Goal: Task Accomplishment & Management: Manage account settings

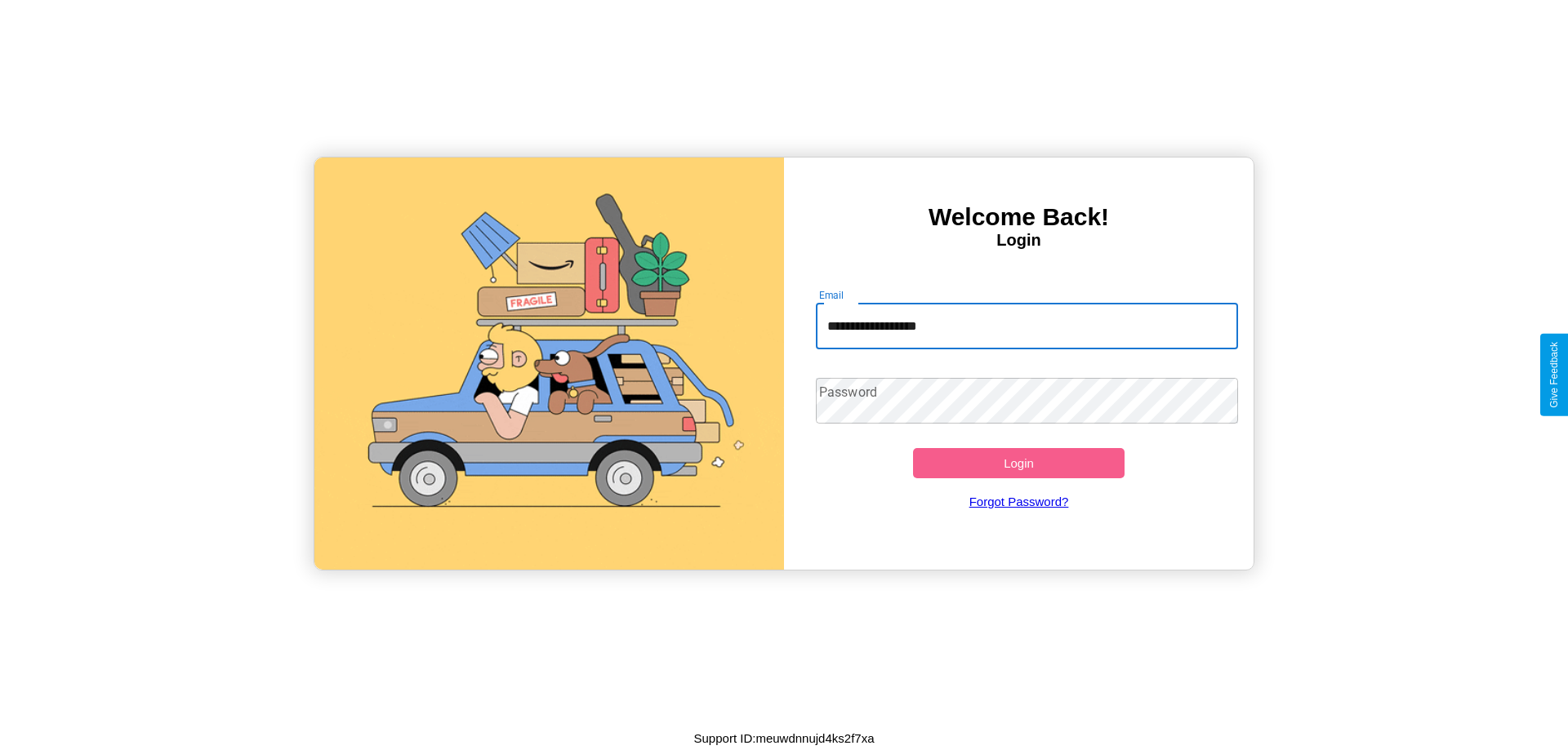
type input "**********"
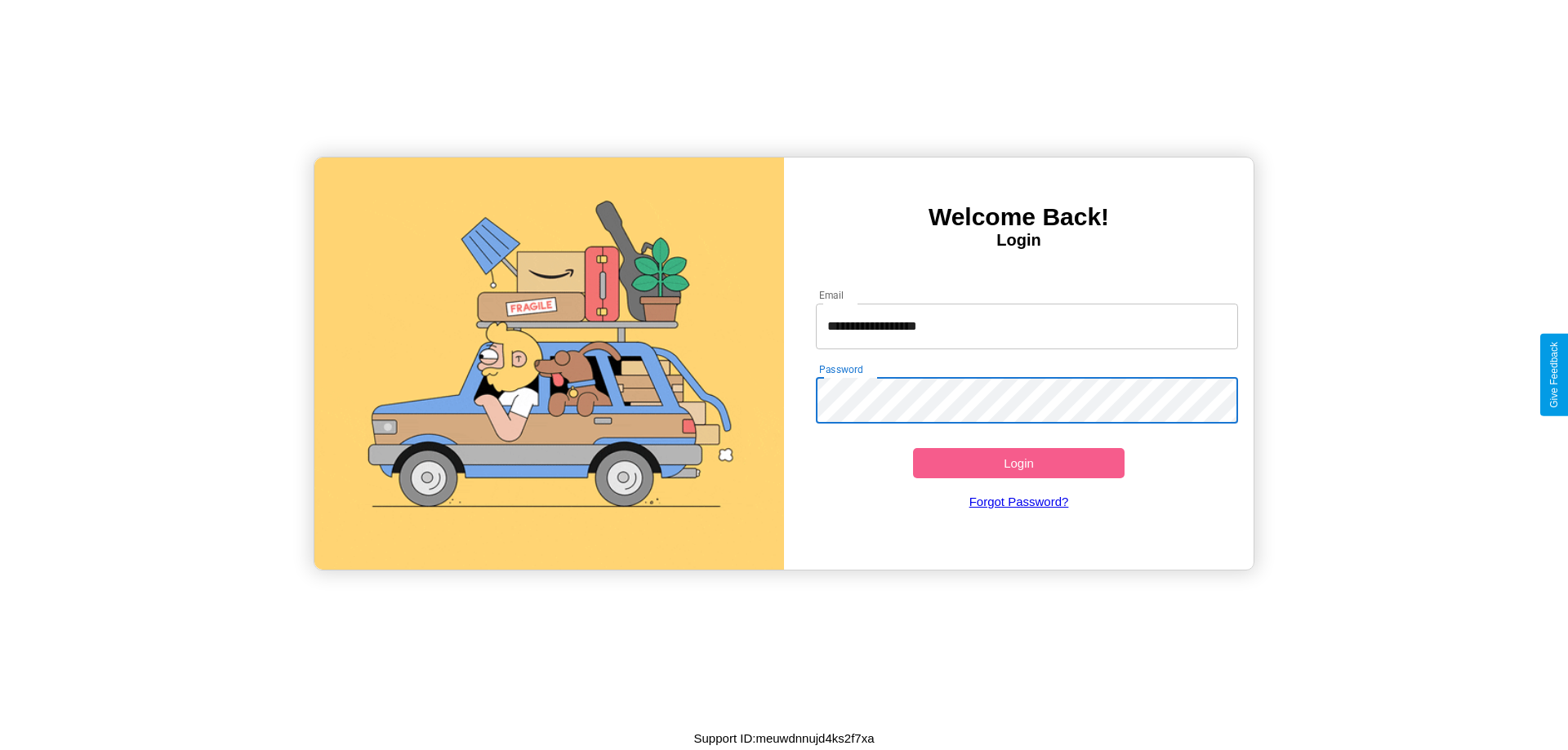
click at [1019, 463] on button "Login" at bounding box center [1019, 464] width 212 height 31
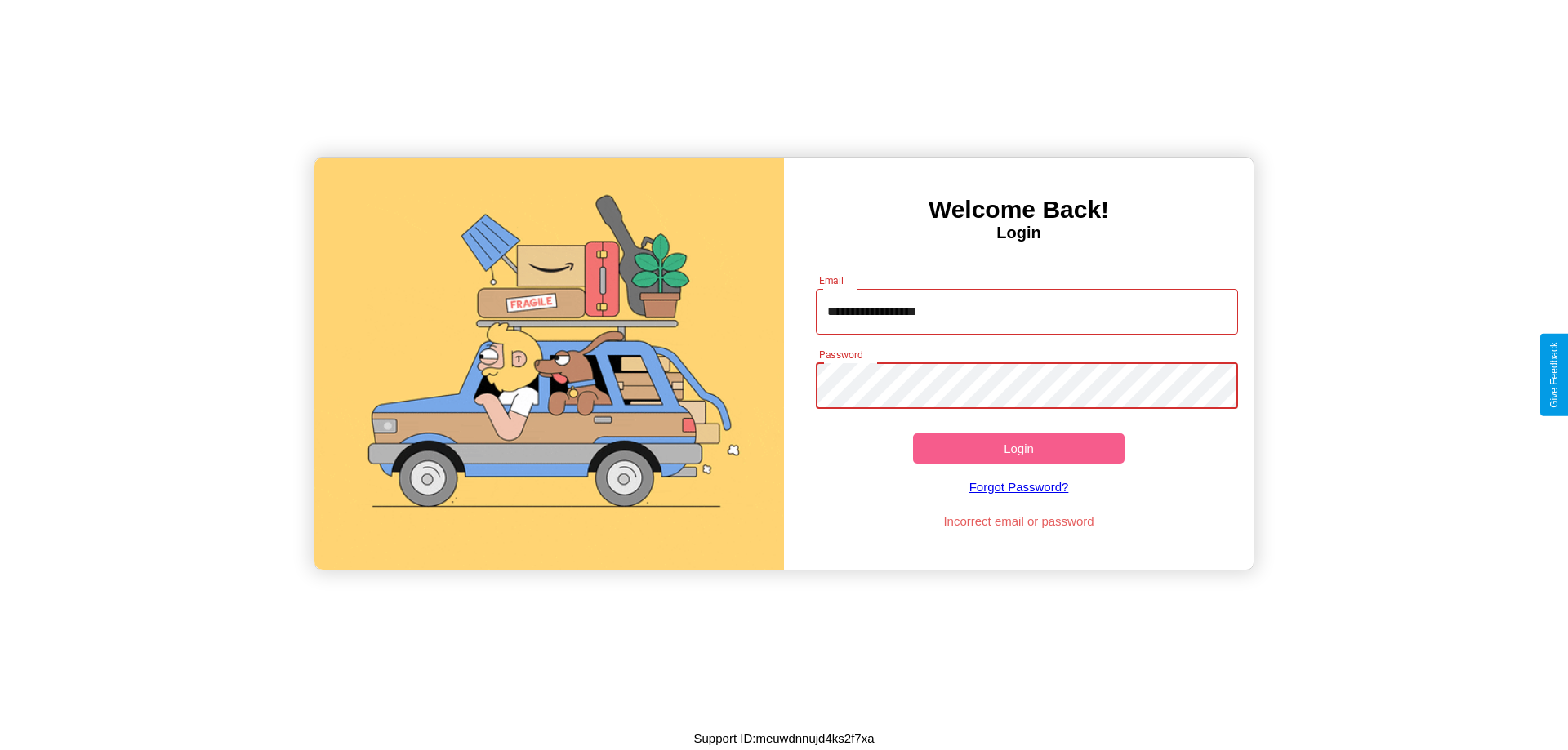
click at [1019, 448] on button "Login" at bounding box center [1019, 449] width 212 height 31
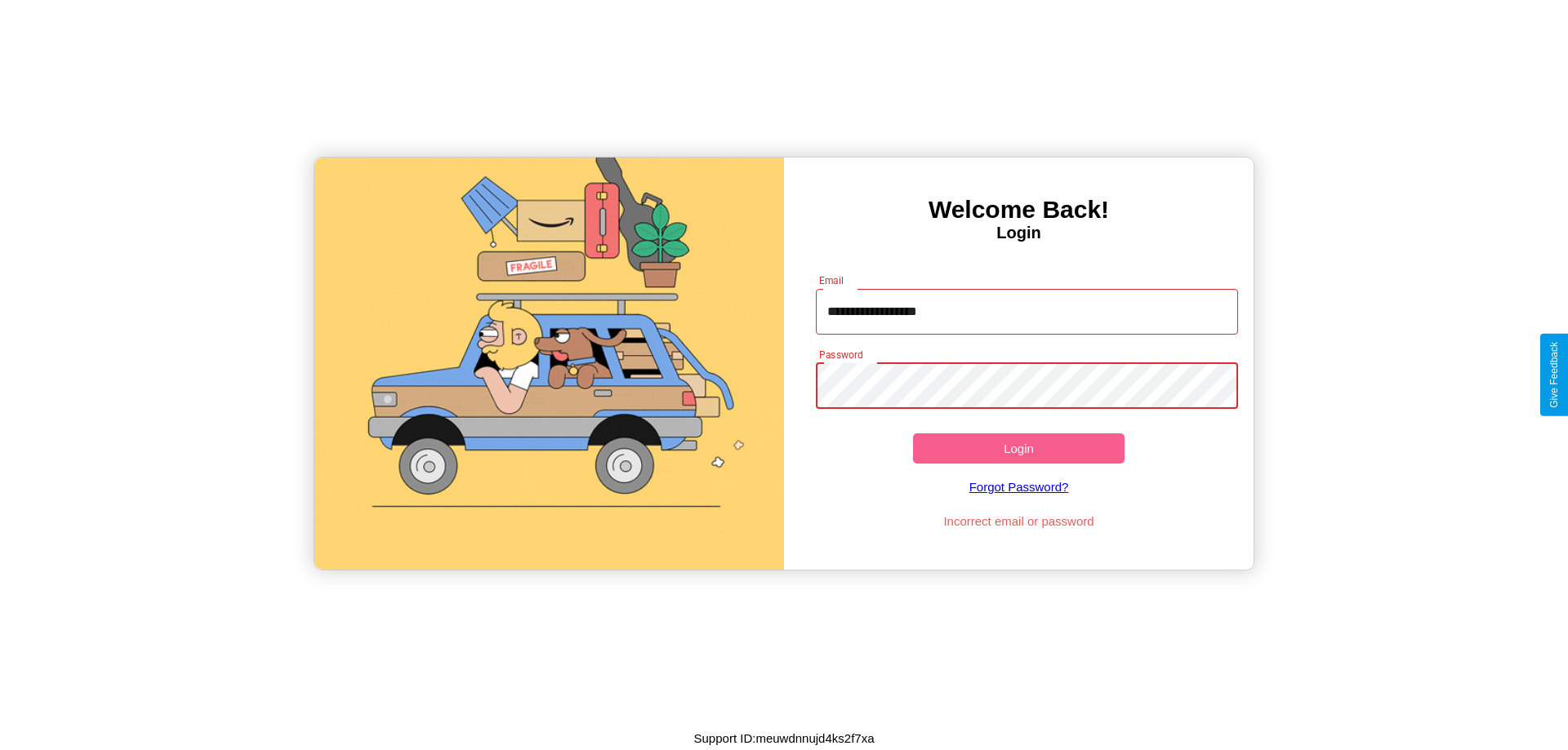
click at [1019, 448] on button "Login" at bounding box center [1019, 449] width 212 height 31
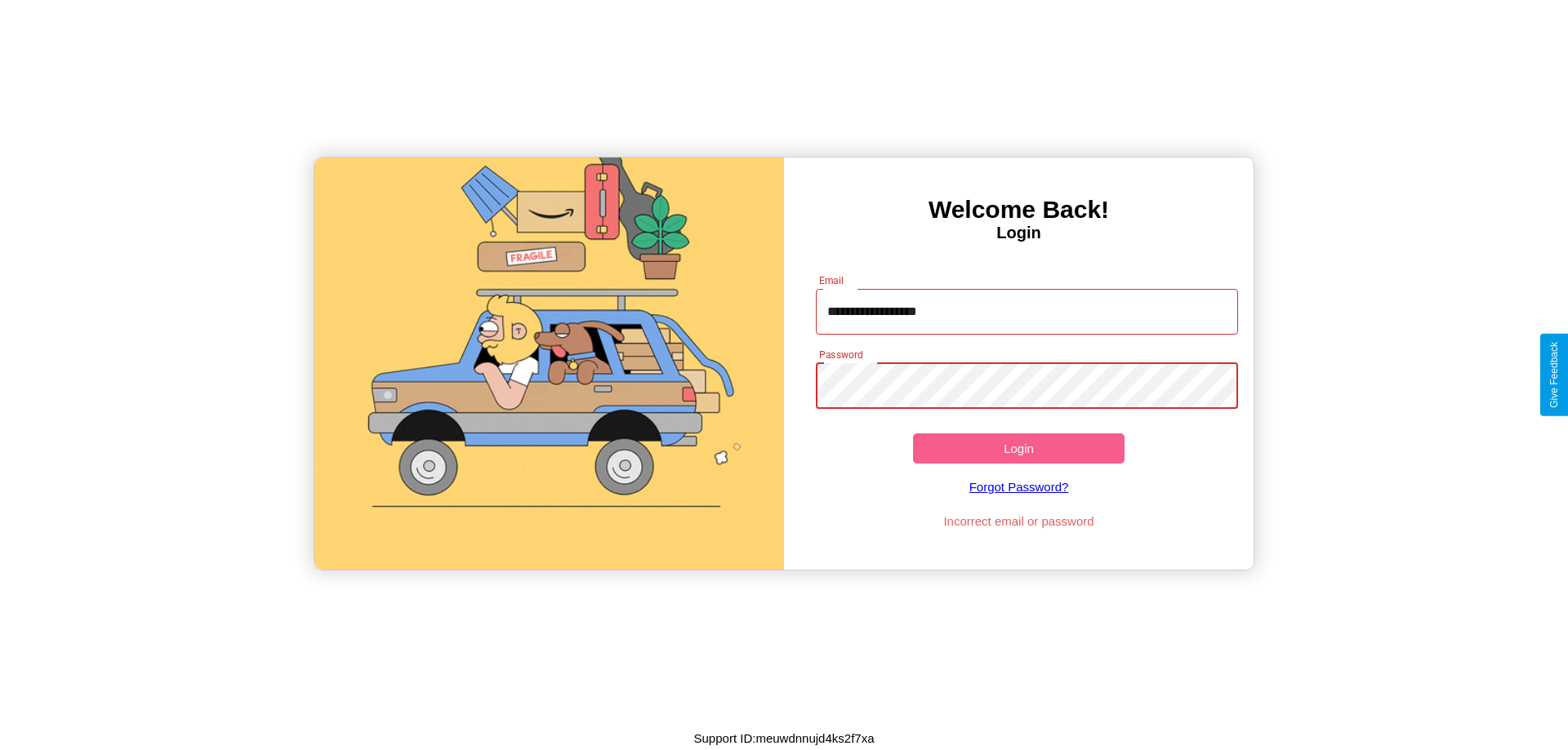
click at [1019, 448] on button "Login" at bounding box center [1019, 449] width 212 height 31
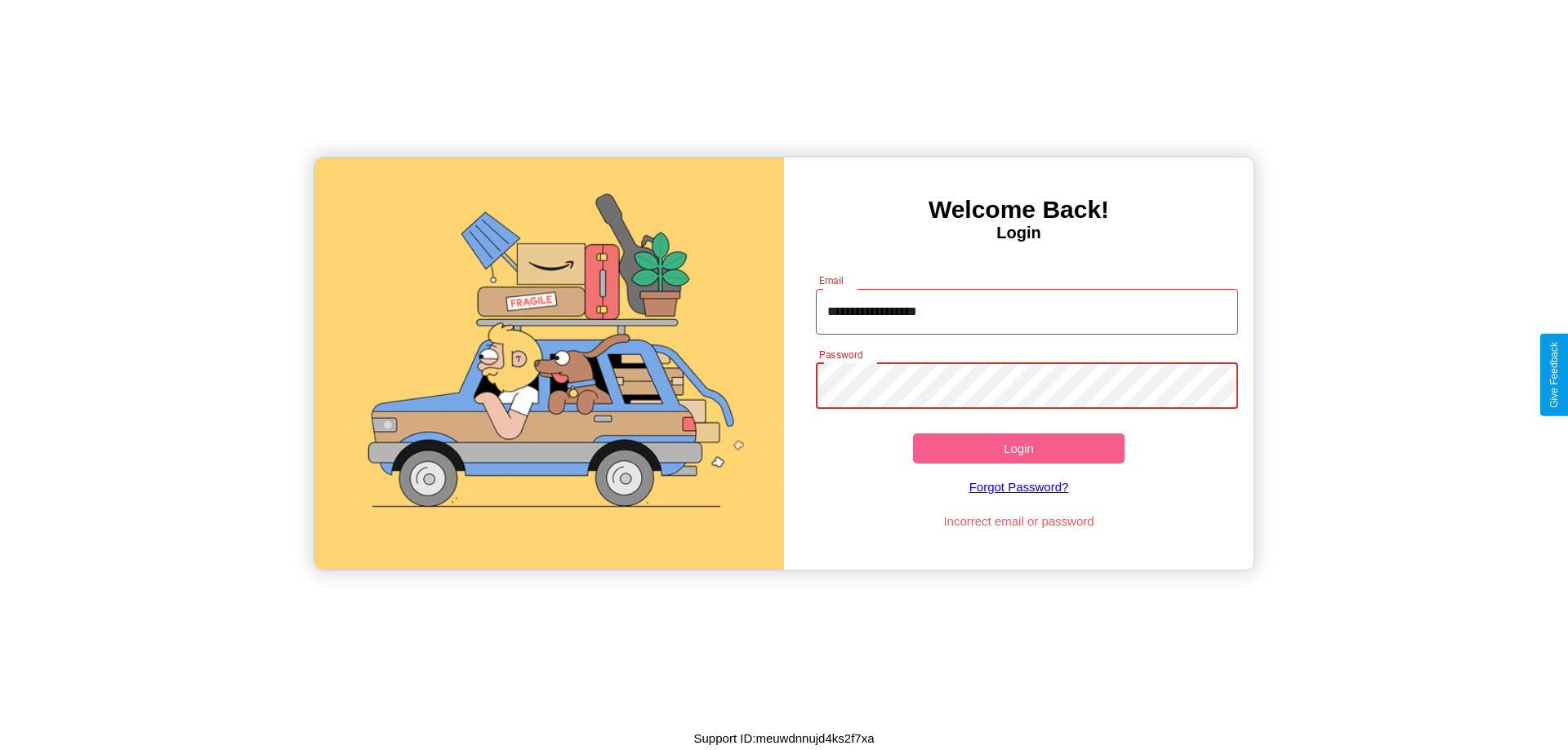
click at [1019, 448] on button "Login" at bounding box center [1019, 449] width 212 height 31
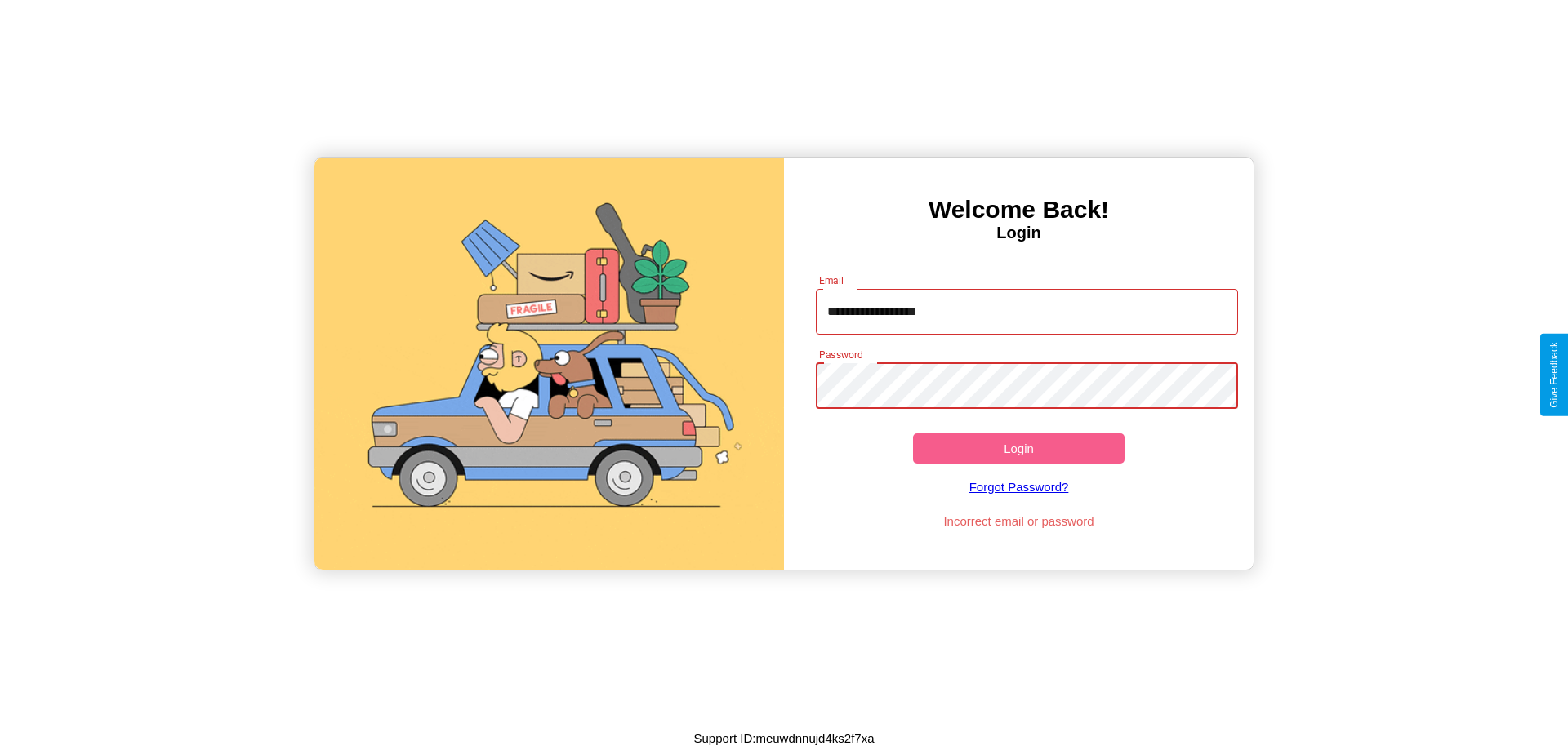
click at [1019, 448] on button "Login" at bounding box center [1019, 449] width 212 height 31
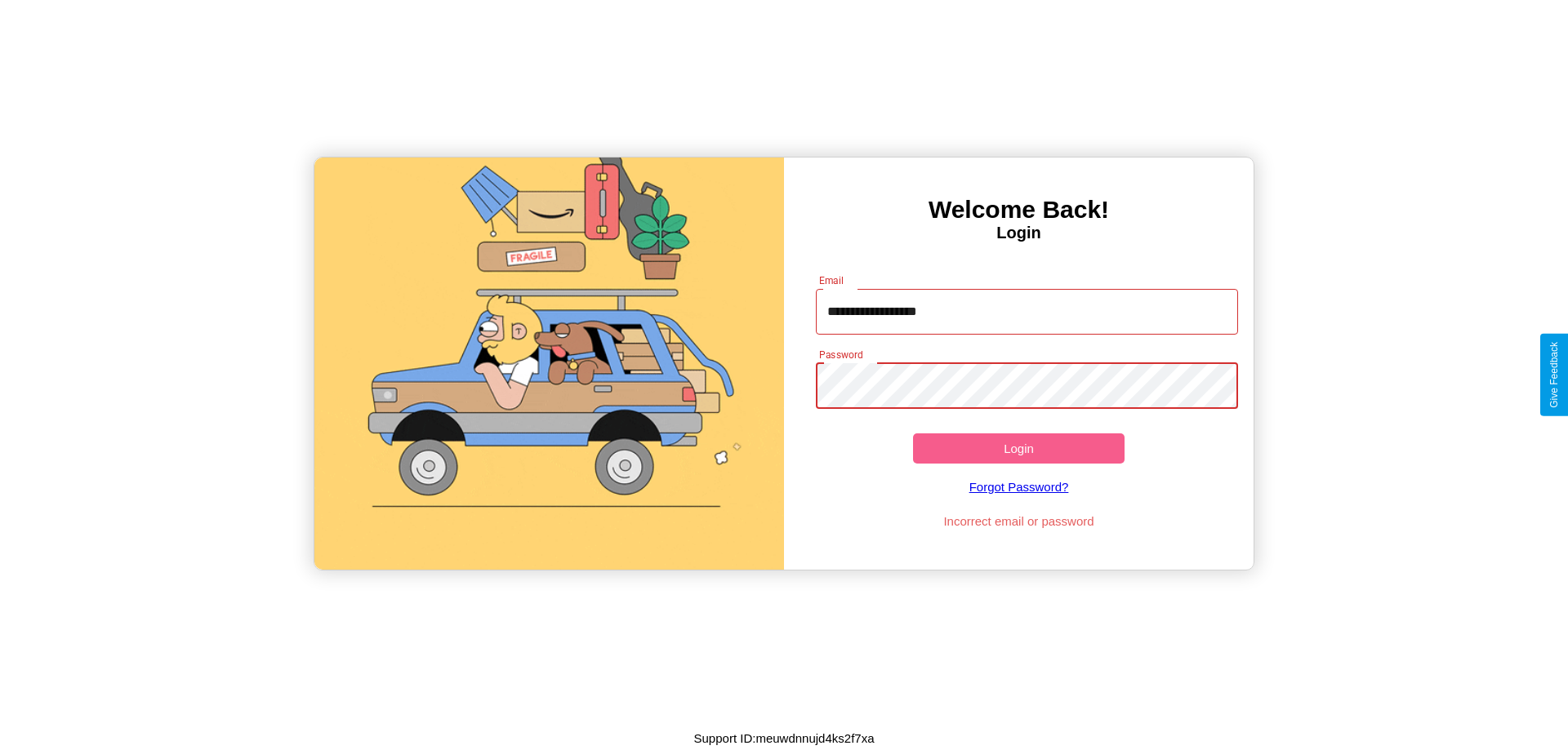
click at [1019, 448] on button "Login" at bounding box center [1019, 449] width 212 height 31
